Goal: Task Accomplishment & Management: Manage account settings

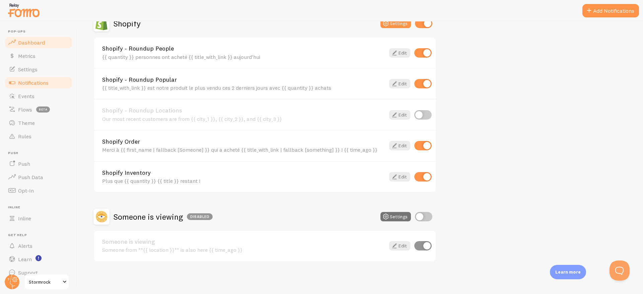
click at [31, 44] on span "Dashboard" at bounding box center [31, 42] width 27 height 7
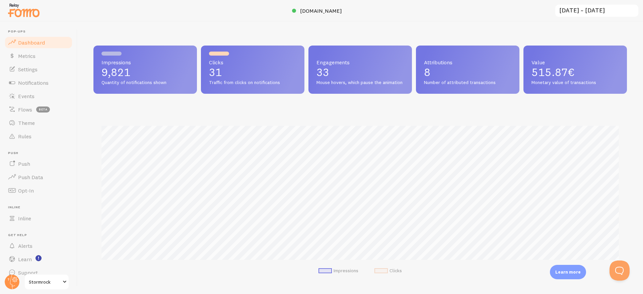
scroll to position [176, 533]
click at [34, 85] on span "Notifications" at bounding box center [33, 82] width 30 height 7
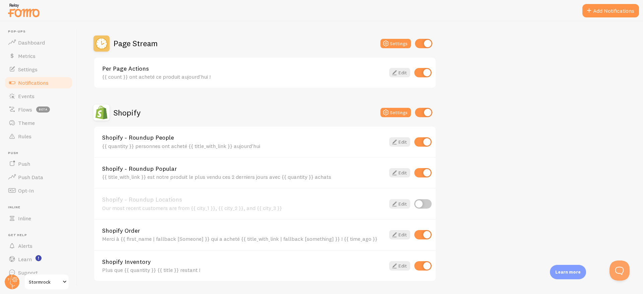
scroll to position [227, 0]
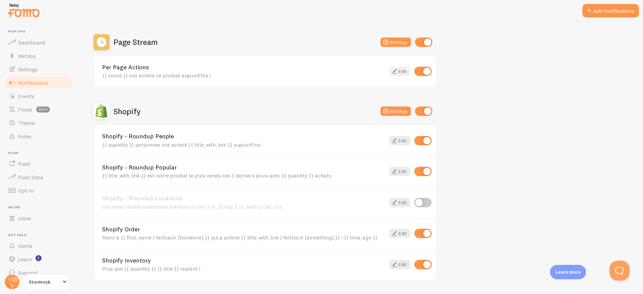
click at [398, 70] on icon at bounding box center [394, 71] width 8 height 8
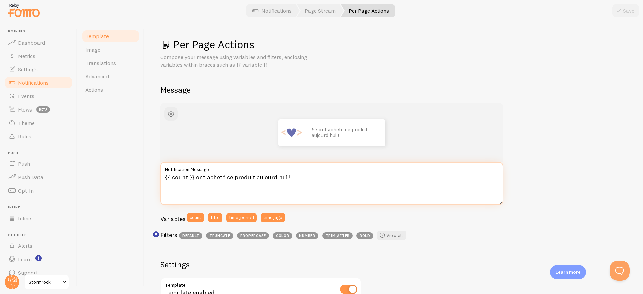
click at [195, 178] on textarea "{{ count }} ont acheté ce produit aujourd'hui !" at bounding box center [331, 183] width 343 height 43
drag, startPoint x: 195, startPoint y: 178, endPoint x: 285, endPoint y: 181, distance: 90.1
click at [285, 181] on textarea "{{ count }} ont acheté ce produit aujourd'hui !" at bounding box center [331, 183] width 343 height 43
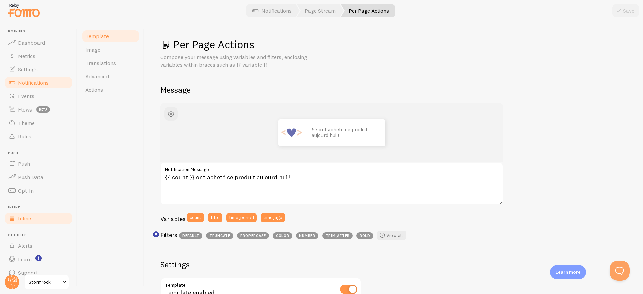
click at [24, 218] on span "Inline" at bounding box center [24, 218] width 13 height 7
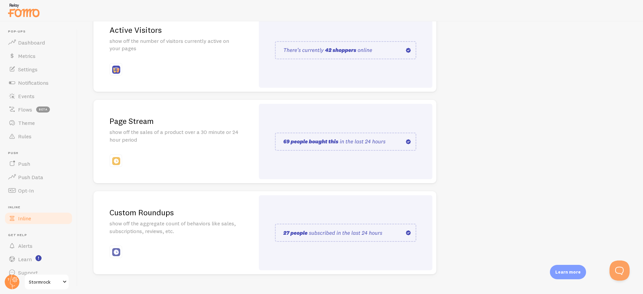
scroll to position [102, 0]
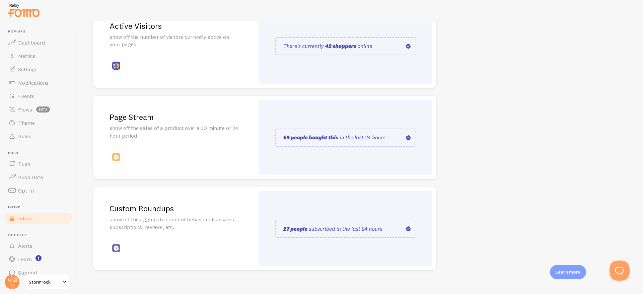
click at [299, 137] on img at bounding box center [345, 138] width 141 height 18
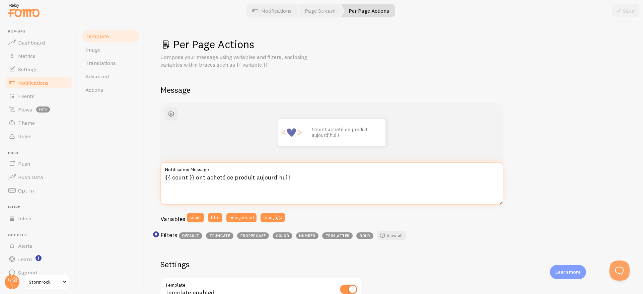
click at [195, 177] on textarea "{{ count }} ont acheté ce produit aujourd'hui !" at bounding box center [331, 183] width 343 height 43
paste textarea "⚡ Déja {{ count }} vendus aujourd'hui !"
type textarea "⚡ Déja {{ count }} vendus aujourd'hui !"
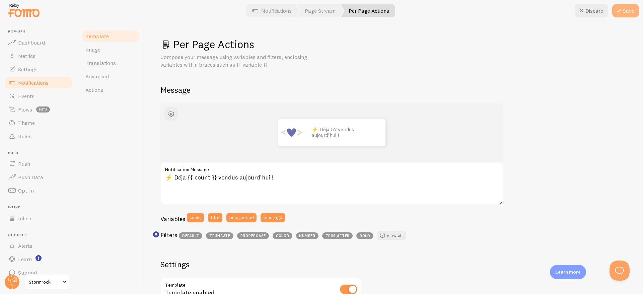
click at [628, 11] on button "Save" at bounding box center [625, 10] width 27 height 13
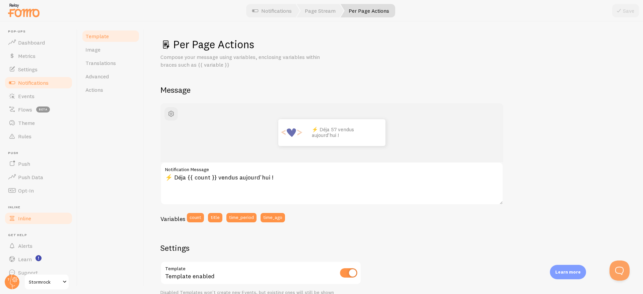
click at [27, 221] on span "Inline" at bounding box center [24, 218] width 13 height 7
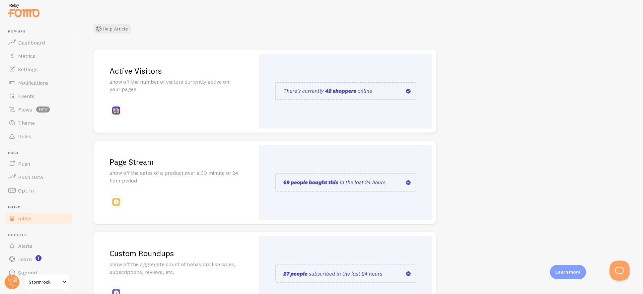
scroll to position [59, 0]
click at [294, 179] on img at bounding box center [345, 181] width 141 height 18
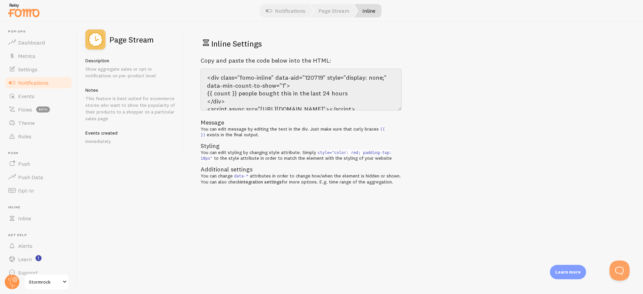
click at [32, 82] on span "Notifications" at bounding box center [33, 82] width 30 height 7
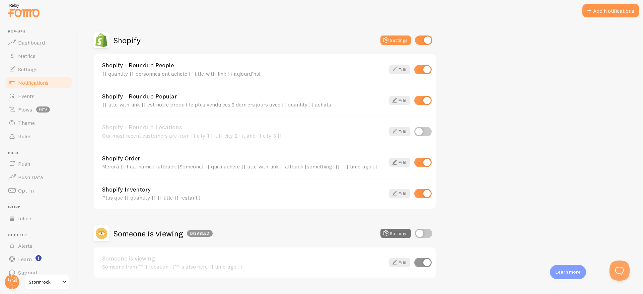
scroll to position [303, 0]
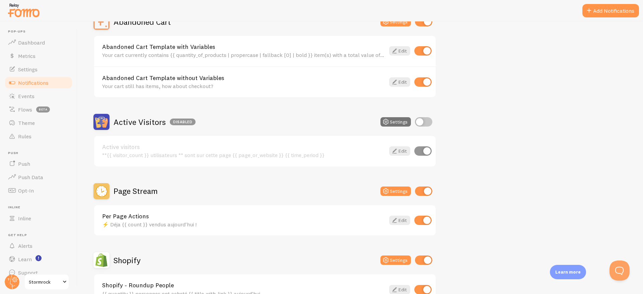
scroll to position [94, 0]
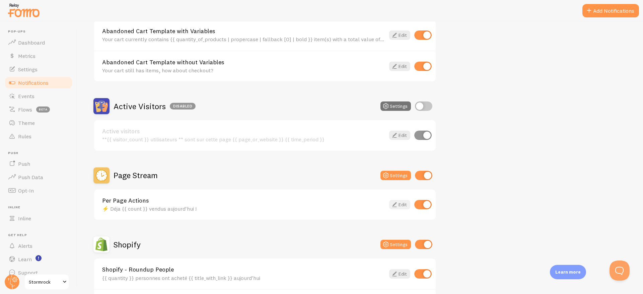
click at [402, 203] on link "Edit" at bounding box center [399, 204] width 21 height 9
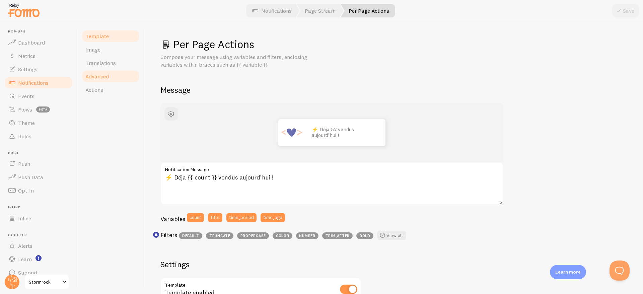
click at [93, 74] on span "Advanced" at bounding box center [96, 76] width 23 height 7
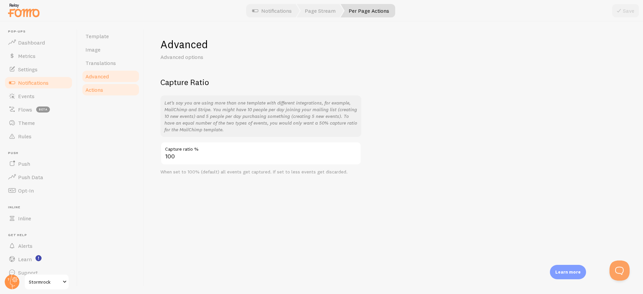
click at [94, 91] on span "Actions" at bounding box center [94, 89] width 18 height 7
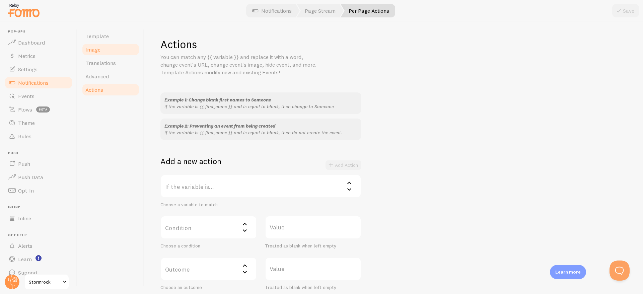
click at [105, 52] on link "Image" at bounding box center [110, 49] width 59 height 13
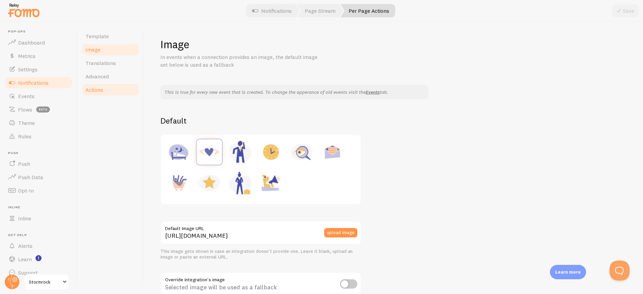
click at [105, 92] on link "Actions" at bounding box center [110, 89] width 59 height 13
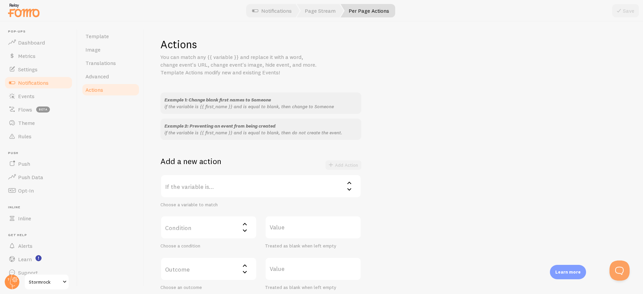
click at [209, 181] on label "If the variable is..." at bounding box center [260, 185] width 201 height 23
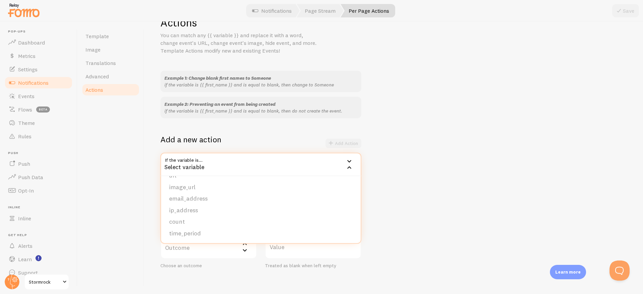
scroll to position [22, 0]
click at [203, 222] on li "count" at bounding box center [261, 222] width 200 height 12
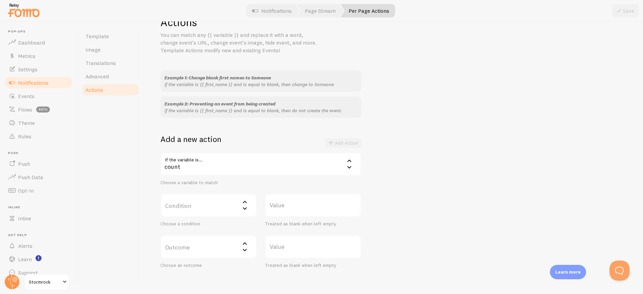
click at [204, 205] on label "Condition" at bounding box center [208, 205] width 96 height 23
click at [195, 228] on li "equals" at bounding box center [208, 227] width 95 height 12
click at [284, 204] on label "Value" at bounding box center [313, 205] width 96 height 23
click at [284, 204] on input "Value" at bounding box center [313, 205] width 96 height 23
type input "0"
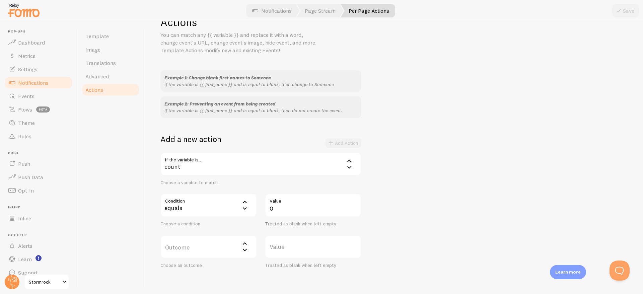
click at [227, 244] on label "Outcome" at bounding box center [208, 246] width 96 height 23
click at [216, 267] on li "do not create event" at bounding box center [208, 269] width 95 height 12
click at [341, 142] on button "Add Action" at bounding box center [343, 142] width 36 height 9
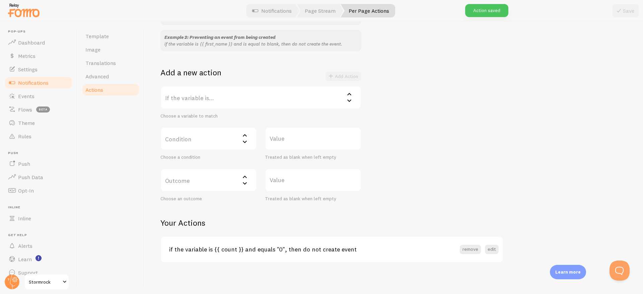
scroll to position [90, 0]
click at [38, 220] on link "Inline" at bounding box center [38, 218] width 69 height 13
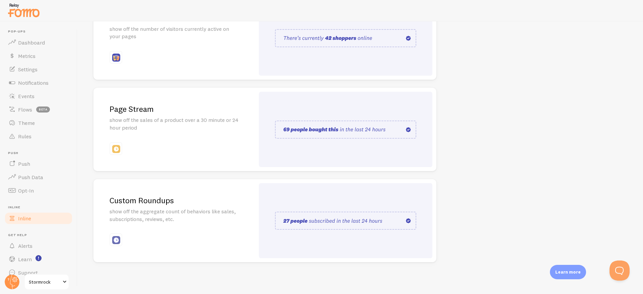
scroll to position [111, 0]
click at [39, 97] on link "Events" at bounding box center [38, 95] width 69 height 13
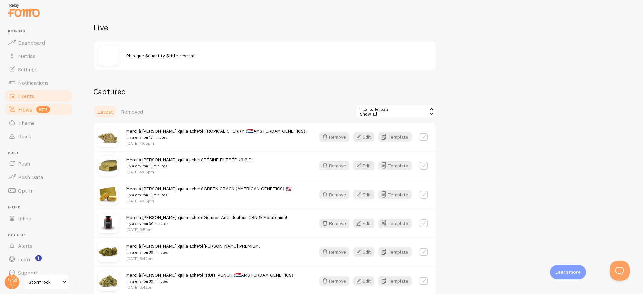
scroll to position [95, 0]
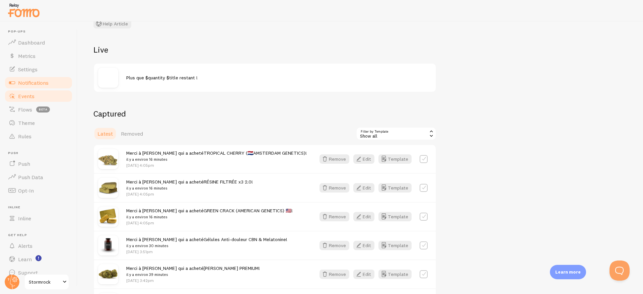
click at [29, 82] on span "Notifications" at bounding box center [33, 82] width 30 height 7
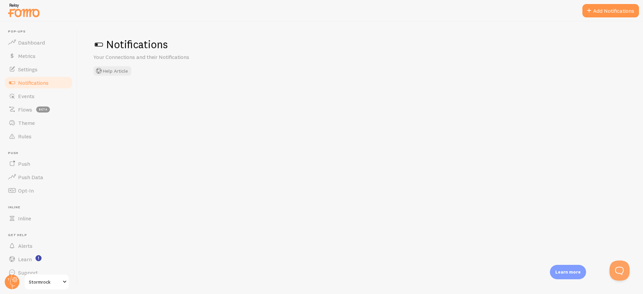
click at [44, 84] on span "Notifications" at bounding box center [33, 82] width 30 height 7
click at [29, 77] on link "Notifications" at bounding box center [38, 82] width 69 height 13
click at [29, 85] on span "Notifications" at bounding box center [33, 82] width 30 height 7
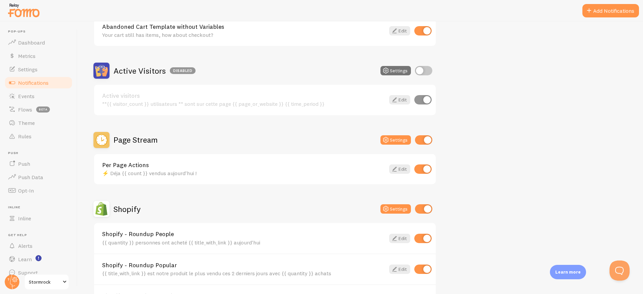
scroll to position [133, 0]
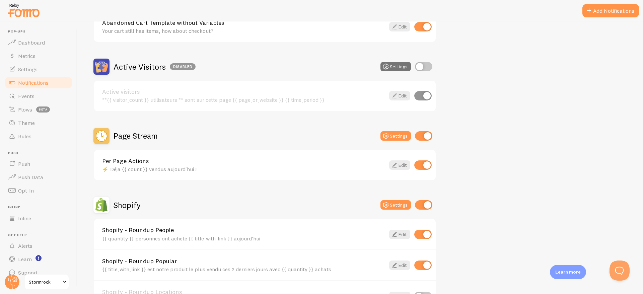
click at [253, 164] on div "Per Page Actions ⚡ Déja {{ count }} vendus aujourd'hui !" at bounding box center [243, 165] width 283 height 14
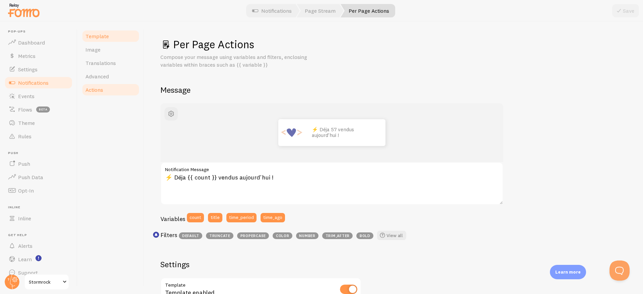
click at [100, 90] on span "Actions" at bounding box center [94, 89] width 18 height 7
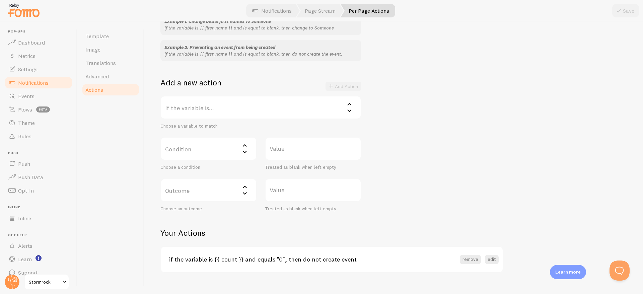
scroll to position [90, 0]
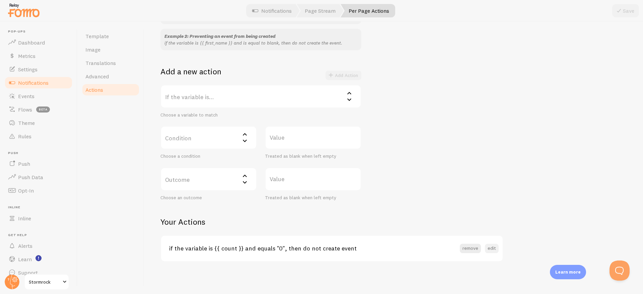
click at [492, 249] on button "edit" at bounding box center [492, 248] width 14 height 9
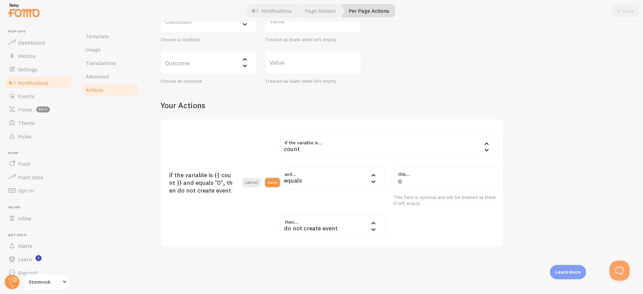
scroll to position [214, 0]
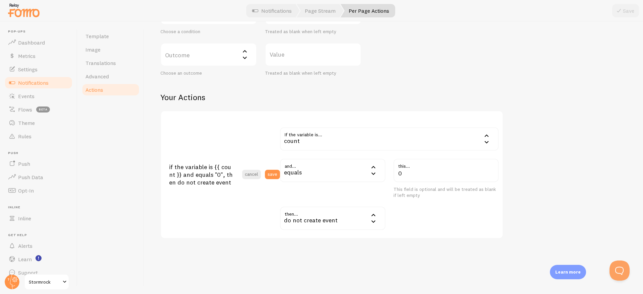
click at [327, 175] on div "equals" at bounding box center [332, 170] width 105 height 23
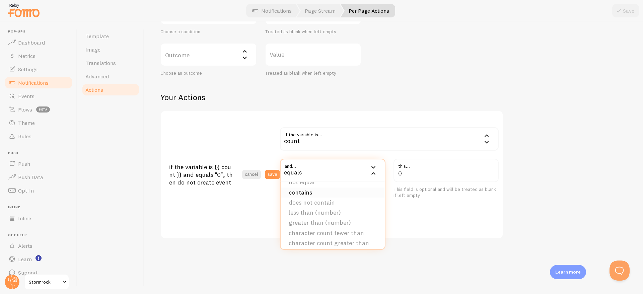
scroll to position [22, 0]
click at [303, 209] on li "less than (number)" at bounding box center [333, 210] width 104 height 10
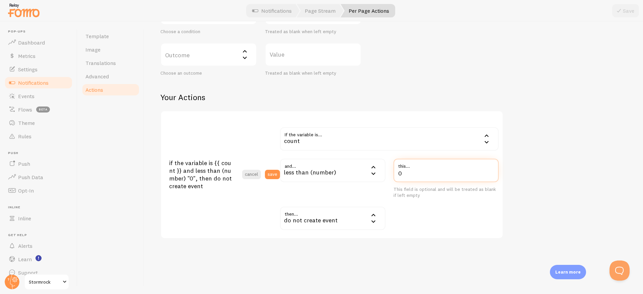
drag, startPoint x: 422, startPoint y: 174, endPoint x: 362, endPoint y: 174, distance: 59.9
click at [363, 174] on div "and... less_than less than (number) equals not equal contains does not contain …" at bounding box center [389, 179] width 227 height 40
type input "10"
click at [565, 193] on div "Actions You can match any {{ variable }} and replace it with a word, change eve…" at bounding box center [393, 31] width 466 height 416
click at [275, 173] on button "save" at bounding box center [272, 174] width 15 height 9
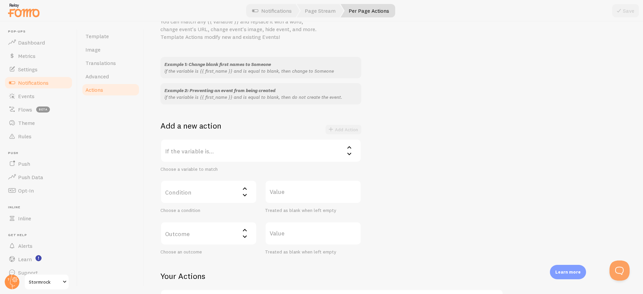
scroll to position [0, 0]
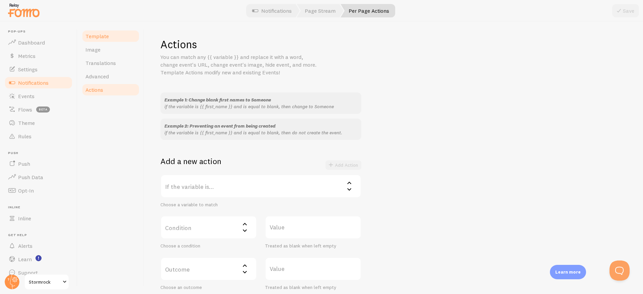
click at [101, 36] on span "Template" at bounding box center [96, 36] width 23 height 7
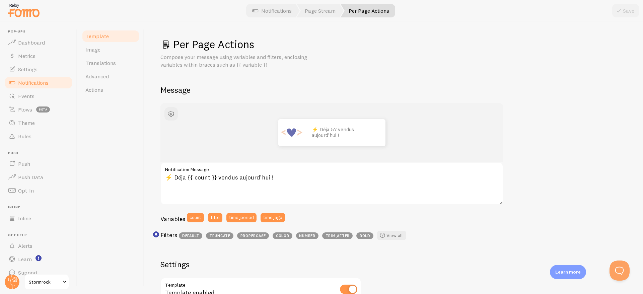
scroll to position [206, 0]
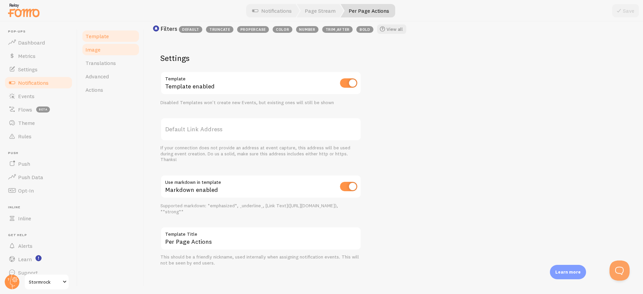
click at [108, 52] on link "Image" at bounding box center [110, 49] width 59 height 13
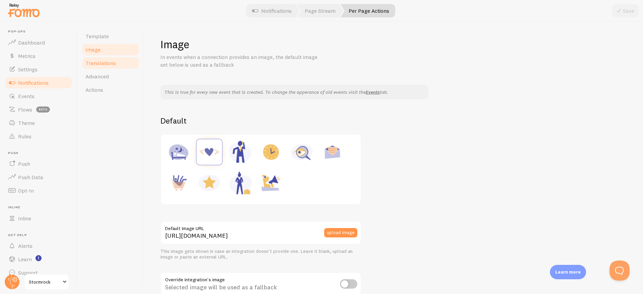
click at [109, 60] on span "Translations" at bounding box center [100, 63] width 30 height 7
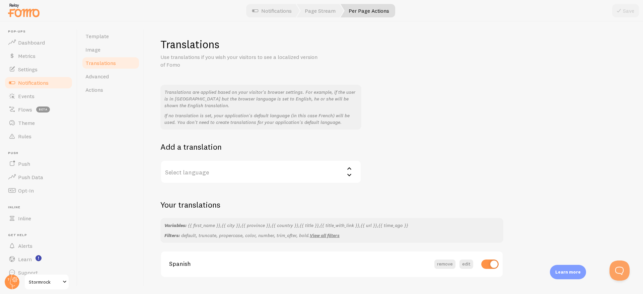
scroll to position [15, 0]
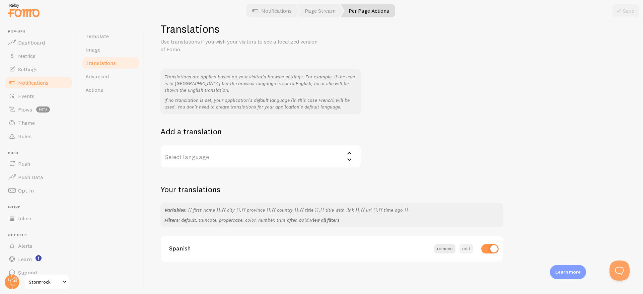
click at [465, 247] on button "edit" at bounding box center [466, 248] width 14 height 9
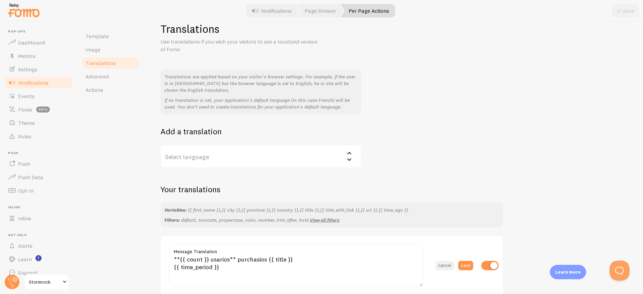
click at [448, 266] on button "cancel" at bounding box center [444, 265] width 19 height 9
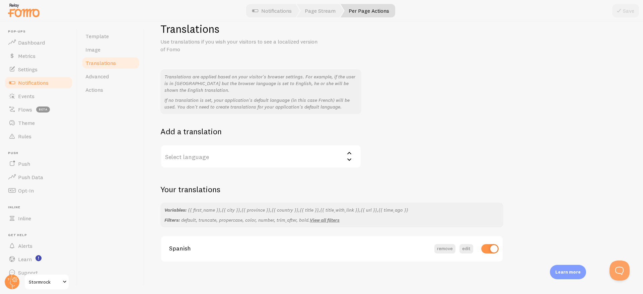
click at [320, 156] on label "Select language" at bounding box center [260, 156] width 201 height 23
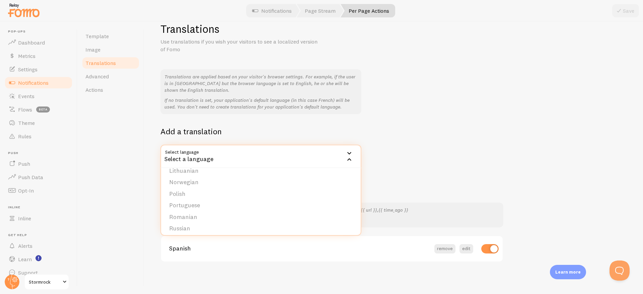
scroll to position [253, 0]
click at [115, 192] on div "Template Image Translations Advanced Actions" at bounding box center [110, 157] width 67 height 273
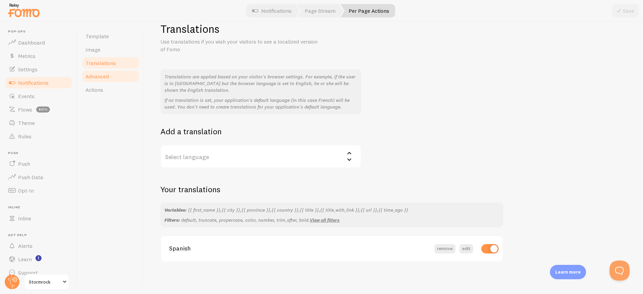
click at [100, 77] on span "Advanced" at bounding box center [96, 76] width 23 height 7
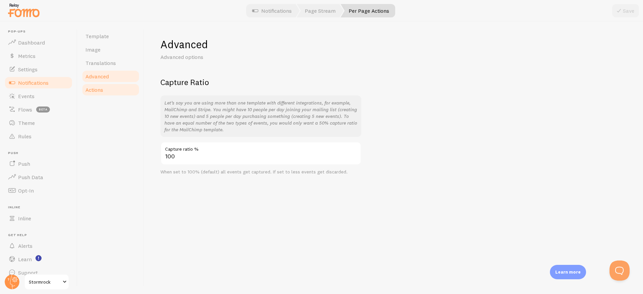
click at [101, 84] on link "Actions" at bounding box center [110, 89] width 59 height 13
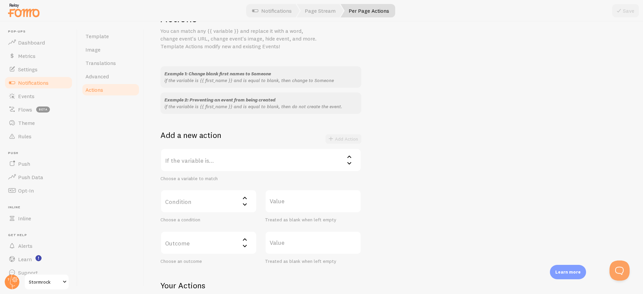
scroll to position [90, 0]
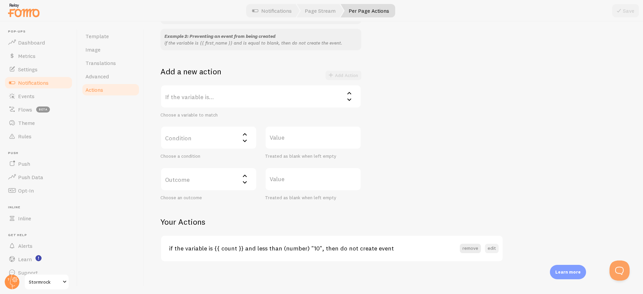
click at [494, 249] on button "edit" at bounding box center [492, 248] width 14 height 9
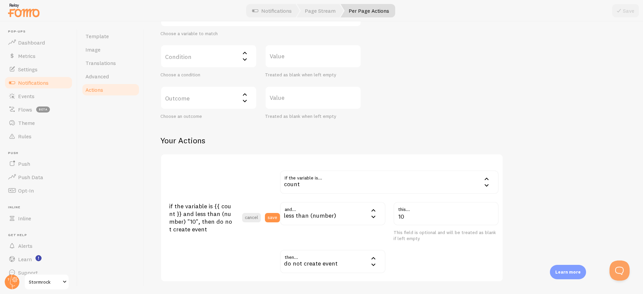
scroll to position [218, 0]
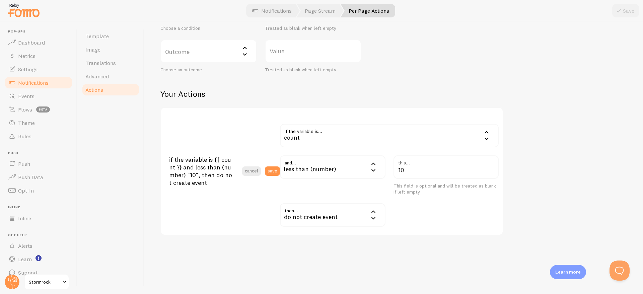
click at [343, 160] on div "less than (number)" at bounding box center [332, 166] width 105 height 23
click at [323, 229] on li "less than (number)" at bounding box center [333, 228] width 104 height 10
click at [444, 216] on div "then... drop_event do not create event do not create event change to change mat…" at bounding box center [389, 214] width 227 height 23
click at [274, 170] on button "save" at bounding box center [272, 170] width 15 height 9
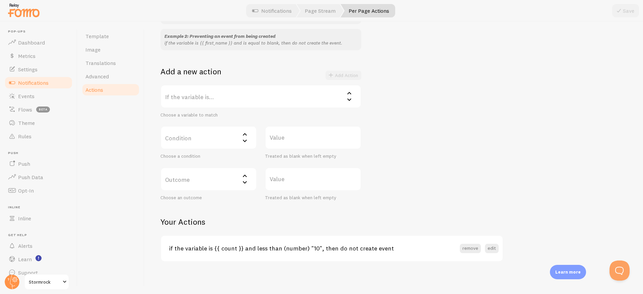
scroll to position [90, 0]
click at [34, 95] on link "Events" at bounding box center [38, 95] width 69 height 13
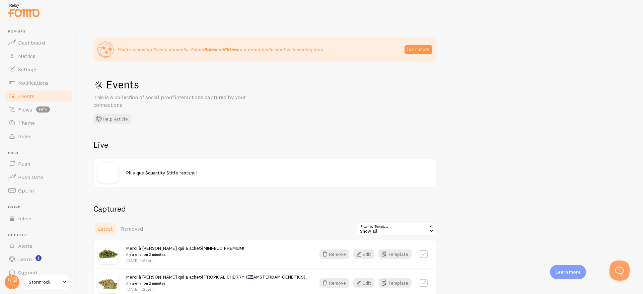
click at [133, 181] on div "Plus que $quantity $title restant !" at bounding box center [265, 173] width 342 height 28
click at [133, 177] on div "Plus que $quantity $title restant !" at bounding box center [265, 173] width 342 height 28
click at [147, 175] on span "Plus que $quantity $title restant !" at bounding box center [161, 173] width 71 height 6
click at [116, 174] on img at bounding box center [108, 173] width 20 height 20
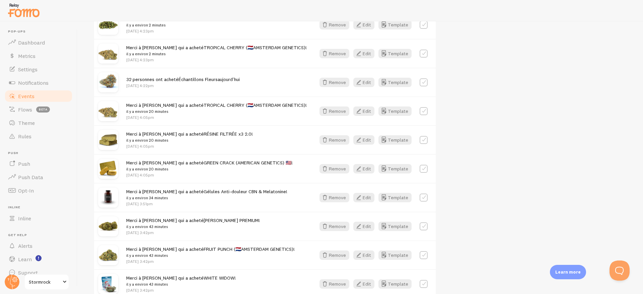
scroll to position [235, 0]
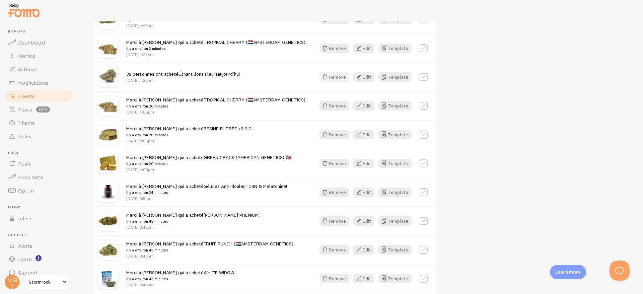
click at [340, 78] on button "Remove" at bounding box center [334, 76] width 30 height 9
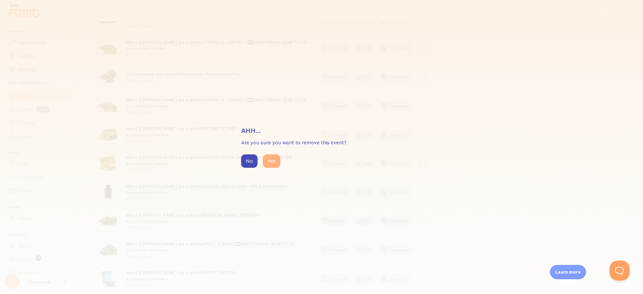
click at [271, 161] on button "Yes" at bounding box center [271, 160] width 17 height 13
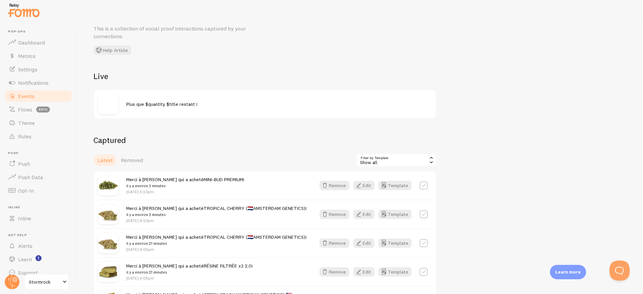
scroll to position [49, 0]
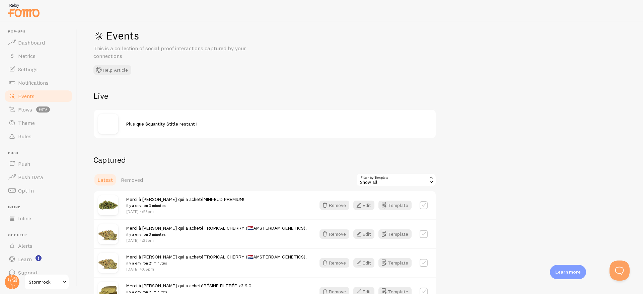
click at [377, 177] on div "Show all" at bounding box center [396, 179] width 80 height 13
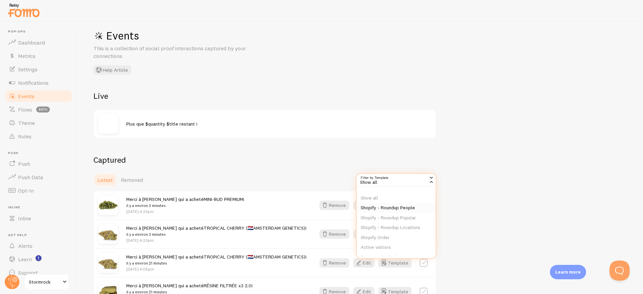
click at [380, 208] on li "Shopify - Roundup People" at bounding box center [396, 208] width 79 height 10
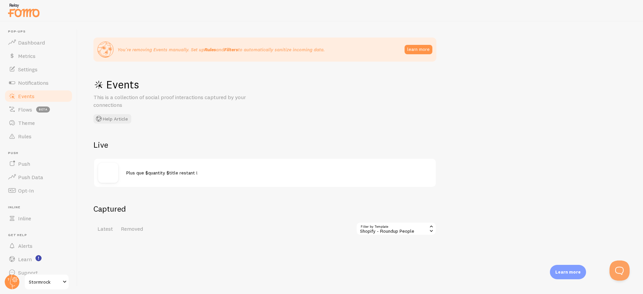
scroll to position [13, 0]
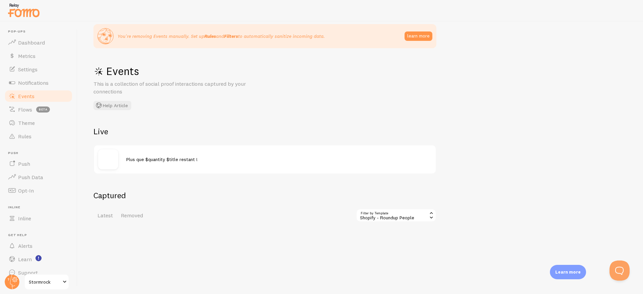
click at [377, 216] on div "Shopify - Roundup People" at bounding box center [396, 215] width 80 height 13
click at [381, 254] on li "Shopify - Roundup Popular" at bounding box center [396, 253] width 79 height 10
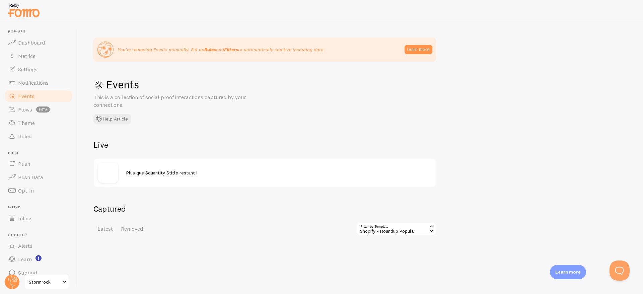
scroll to position [13, 0]
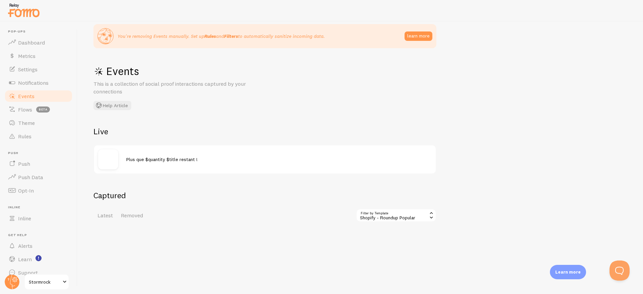
click at [373, 220] on div "Shopify - Roundup Popular" at bounding box center [396, 215] width 80 height 13
click at [378, 260] on li "Shopify - Roundup Locations" at bounding box center [396, 263] width 79 height 10
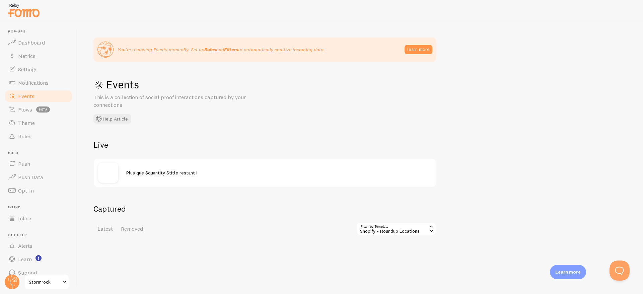
click at [372, 230] on div "Shopify - Roundup Locations" at bounding box center [396, 228] width 80 height 13
click at [378, 285] on li "Shopify Order" at bounding box center [396, 287] width 79 height 10
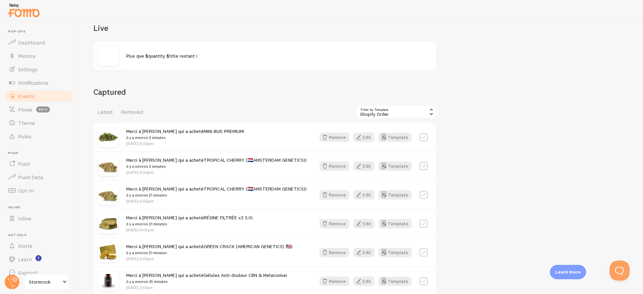
scroll to position [122, 0]
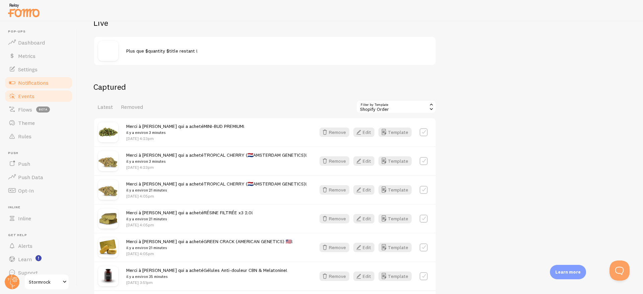
click at [33, 82] on span "Notifications" at bounding box center [33, 82] width 30 height 7
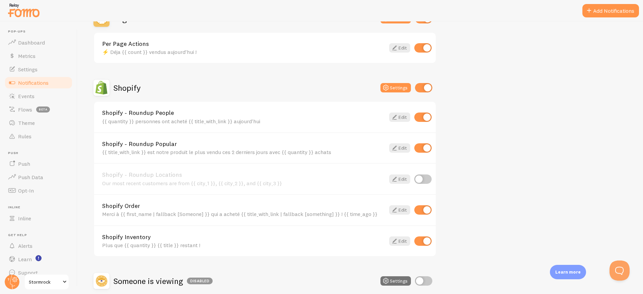
scroll to position [250, 0]
click at [397, 149] on icon at bounding box center [394, 148] width 8 height 8
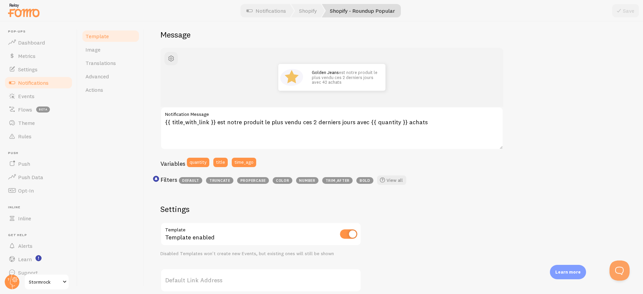
scroll to position [56, 0]
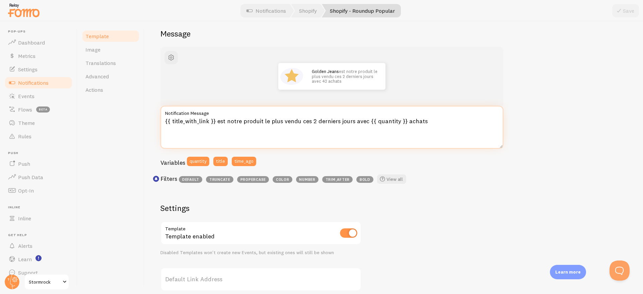
drag, startPoint x: 352, startPoint y: 120, endPoint x: 300, endPoint y: 121, distance: 52.3
click at [300, 121] on textarea "{{ title_with_link }} est notre produit le plus vendu ces 2 derniers jours avec…" at bounding box center [331, 127] width 343 height 43
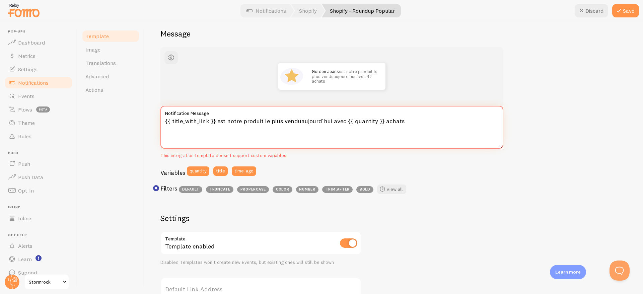
type textarea "{{ title_with_link }} est notre produit le plus venduaujourd'hui avec {{ quanti…"
click at [543, 156] on div "Golden Jeans est notre produit le plus venduaujourd'hui avec 42 achats {{ title…" at bounding box center [393, 236] width 466 height 379
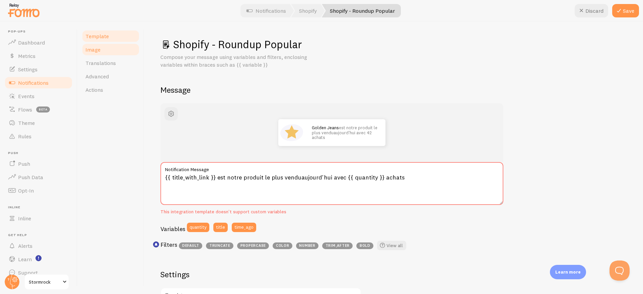
scroll to position [0, 0]
click at [101, 77] on span "Advanced" at bounding box center [96, 76] width 23 height 7
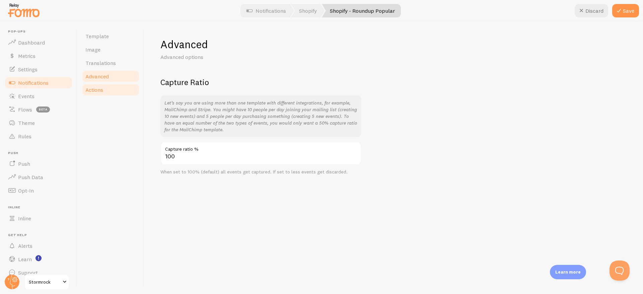
click at [100, 91] on span "Actions" at bounding box center [94, 89] width 18 height 7
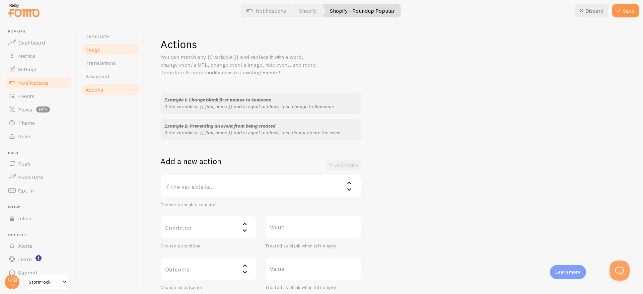
click at [100, 47] on link "Image" at bounding box center [110, 49] width 59 height 13
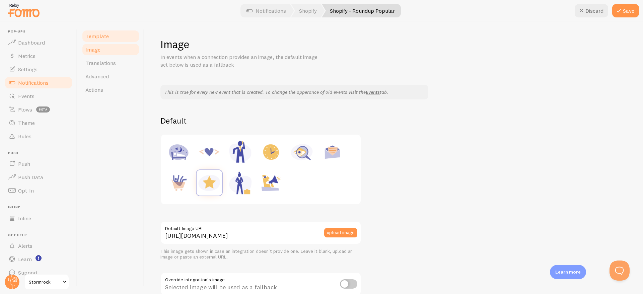
click at [100, 39] on span "Template" at bounding box center [96, 36] width 23 height 7
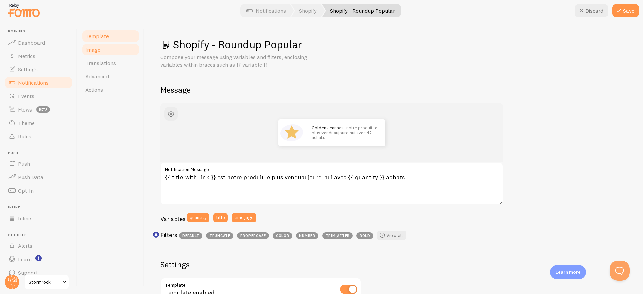
click at [94, 49] on span "Image" at bounding box center [92, 49] width 15 height 7
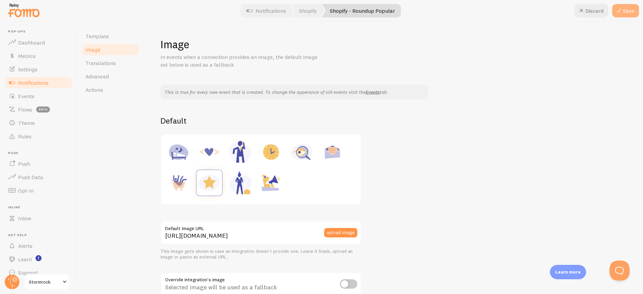
click at [622, 13] on icon at bounding box center [619, 11] width 8 height 8
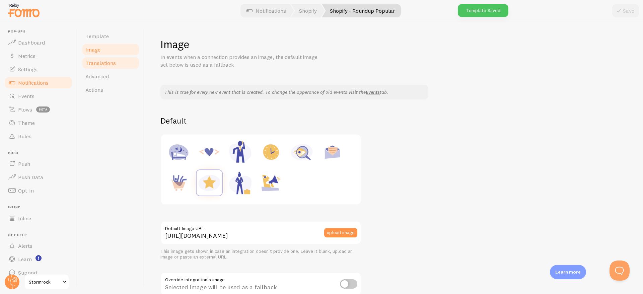
click at [97, 63] on span "Translations" at bounding box center [100, 63] width 30 height 7
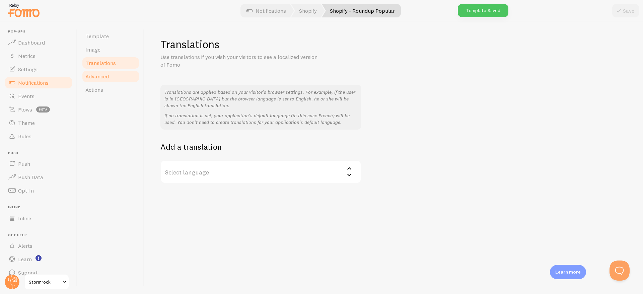
click at [97, 81] on link "Advanced" at bounding box center [110, 76] width 59 height 13
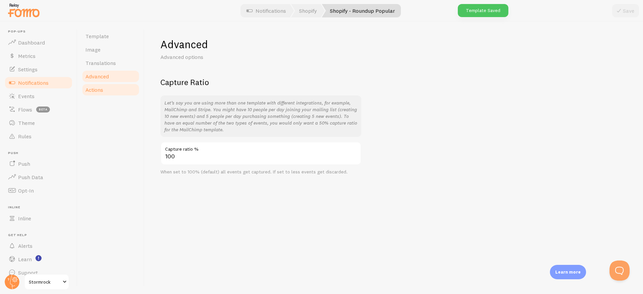
click at [97, 95] on link "Actions" at bounding box center [110, 89] width 59 height 13
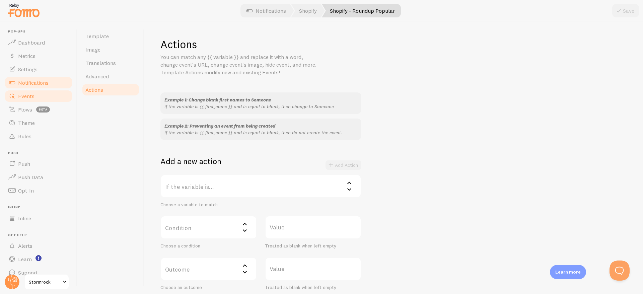
click at [32, 101] on link "Events" at bounding box center [38, 95] width 69 height 13
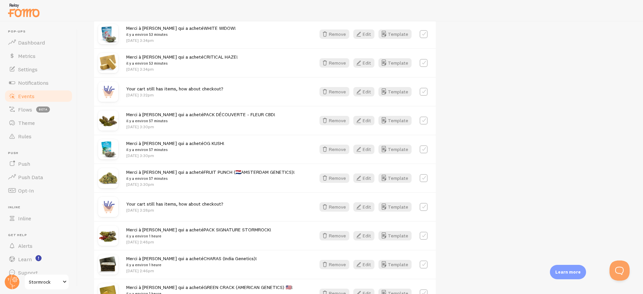
scroll to position [509, 0]
click at [201, 208] on p "[DATE] 3:28pm" at bounding box center [174, 210] width 97 height 6
click at [23, 95] on span "Events" at bounding box center [26, 96] width 16 height 7
click at [24, 83] on span "Notifications" at bounding box center [33, 82] width 30 height 7
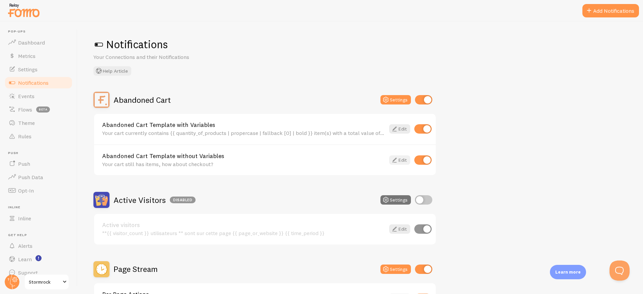
click at [397, 159] on icon at bounding box center [394, 160] width 8 height 8
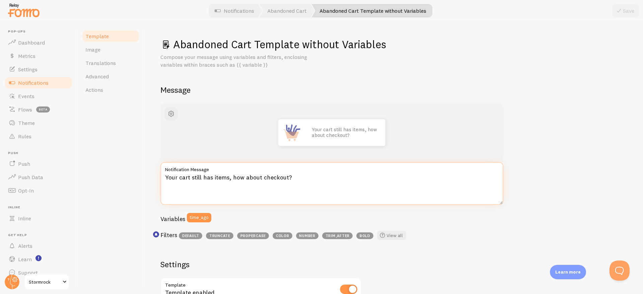
click at [244, 178] on textarea "Your cart still has items, how about checkout?" at bounding box center [331, 183] width 343 height 43
type textarea "I"
type textarea "Votre panier semble bien rempli,"
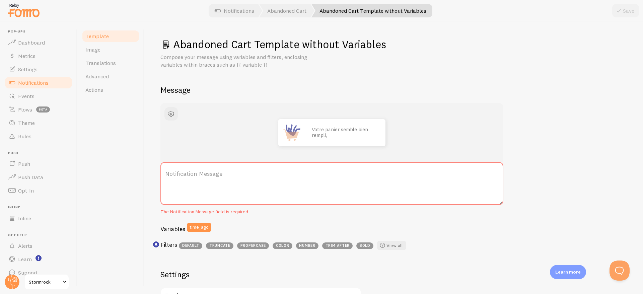
click at [110, 34] on link "Template" at bounding box center [110, 35] width 59 height 13
click at [43, 84] on span "Notifications" at bounding box center [33, 82] width 30 height 7
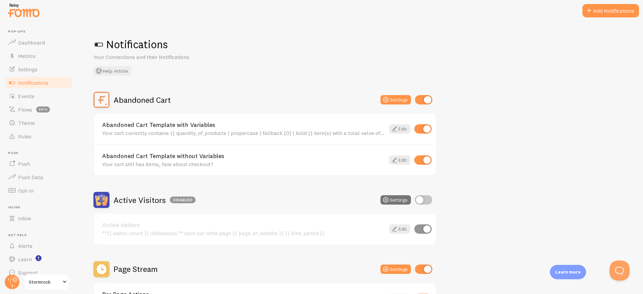
click at [423, 129] on input "checkbox" at bounding box center [422, 128] width 17 height 9
checkbox input "false"
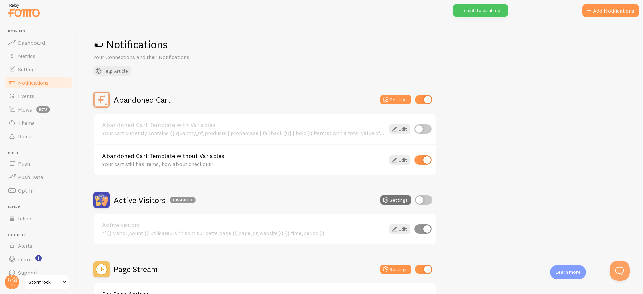
click at [426, 160] on input "checkbox" at bounding box center [422, 159] width 17 height 9
checkbox input "false"
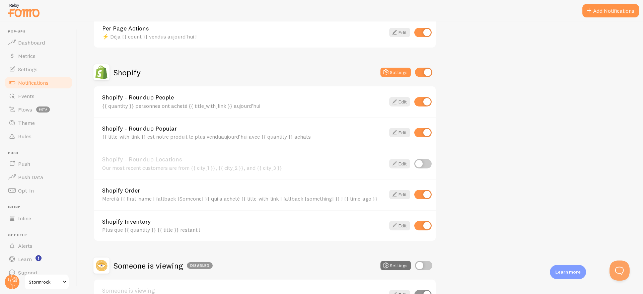
scroll to position [273, 0]
